Goal: Navigation & Orientation: Find specific page/section

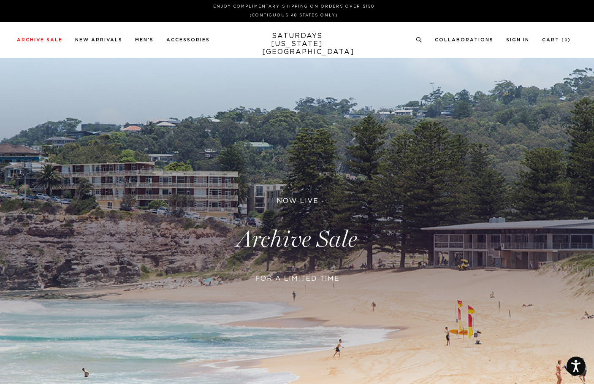
click at [300, 276] on link at bounding box center [297, 240] width 594 height 364
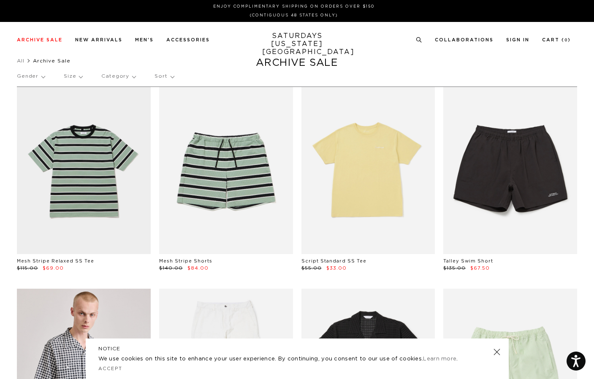
click at [494, 350] on link at bounding box center [497, 352] width 12 height 12
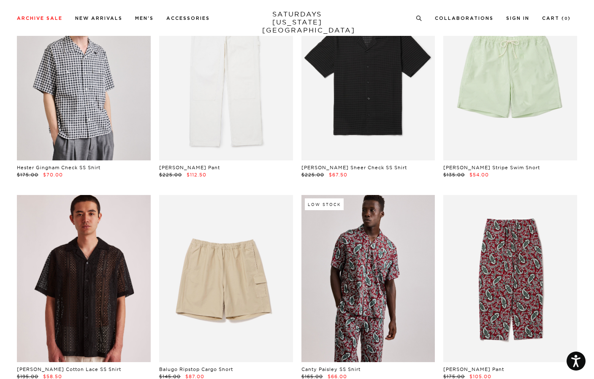
scroll to position [338, 0]
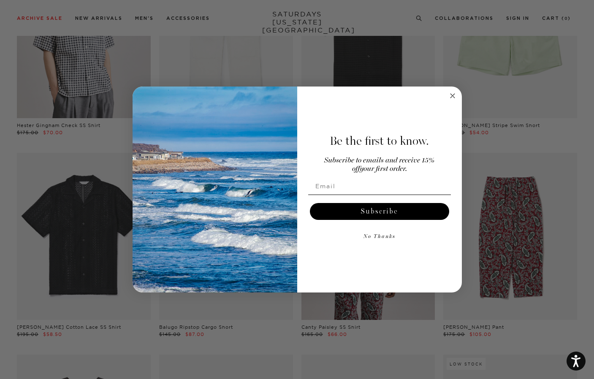
click at [451, 96] on circle "Close dialog" at bounding box center [453, 96] width 10 height 10
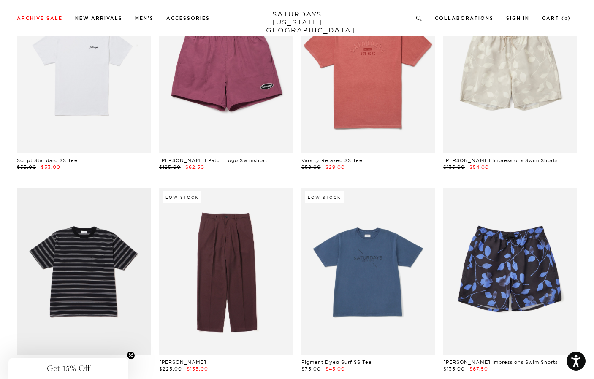
scroll to position [1563, 0]
